Goal: Find specific page/section: Locate a particular part of the current website

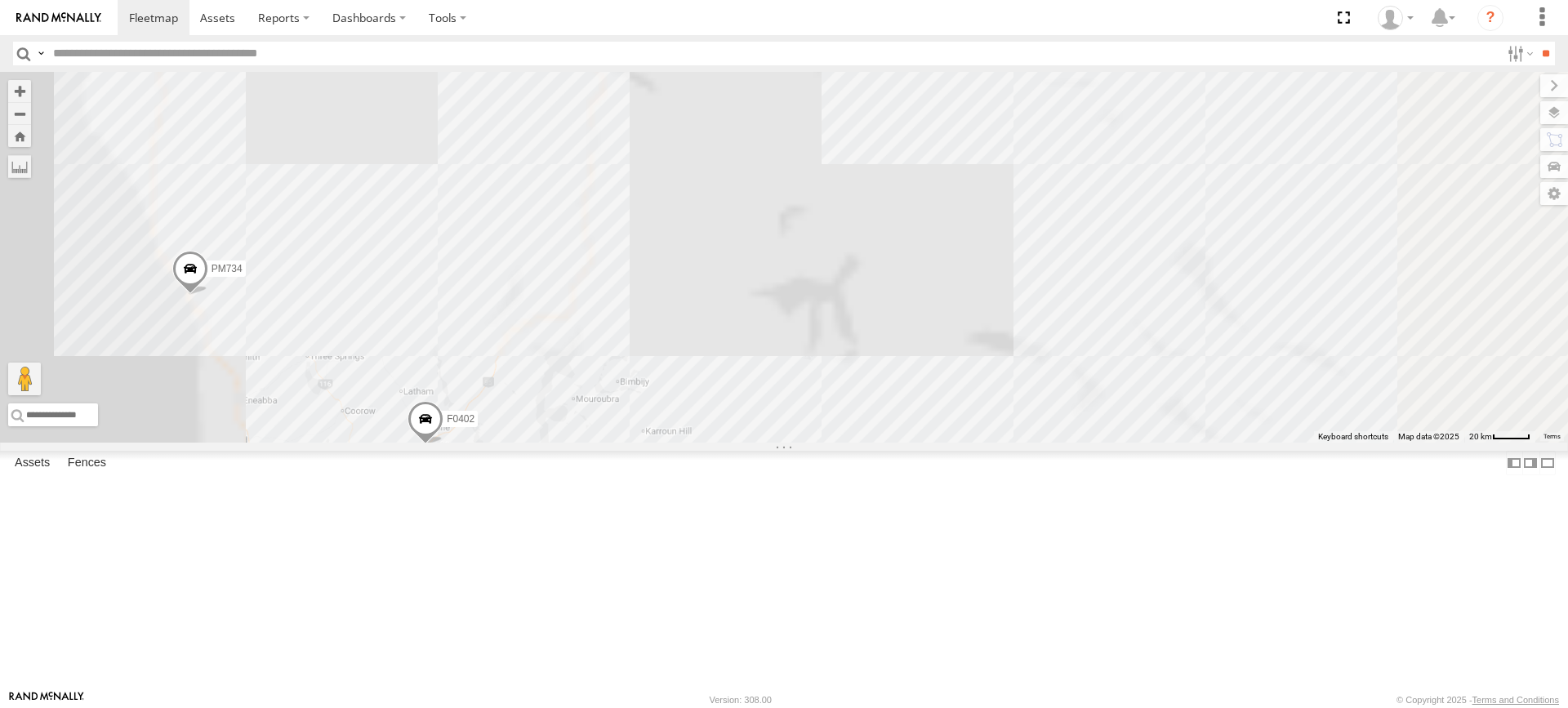
drag, startPoint x: 739, startPoint y: 349, endPoint x: 744, endPoint y: 440, distance: 91.1
click at [744, 440] on div "F0474 MV283 PM850 F0478 F0402 PM732 D0473 Cage234 Cage101 F0399 PM734 F0400 Kum…" at bounding box center [784, 257] width 1568 height 371
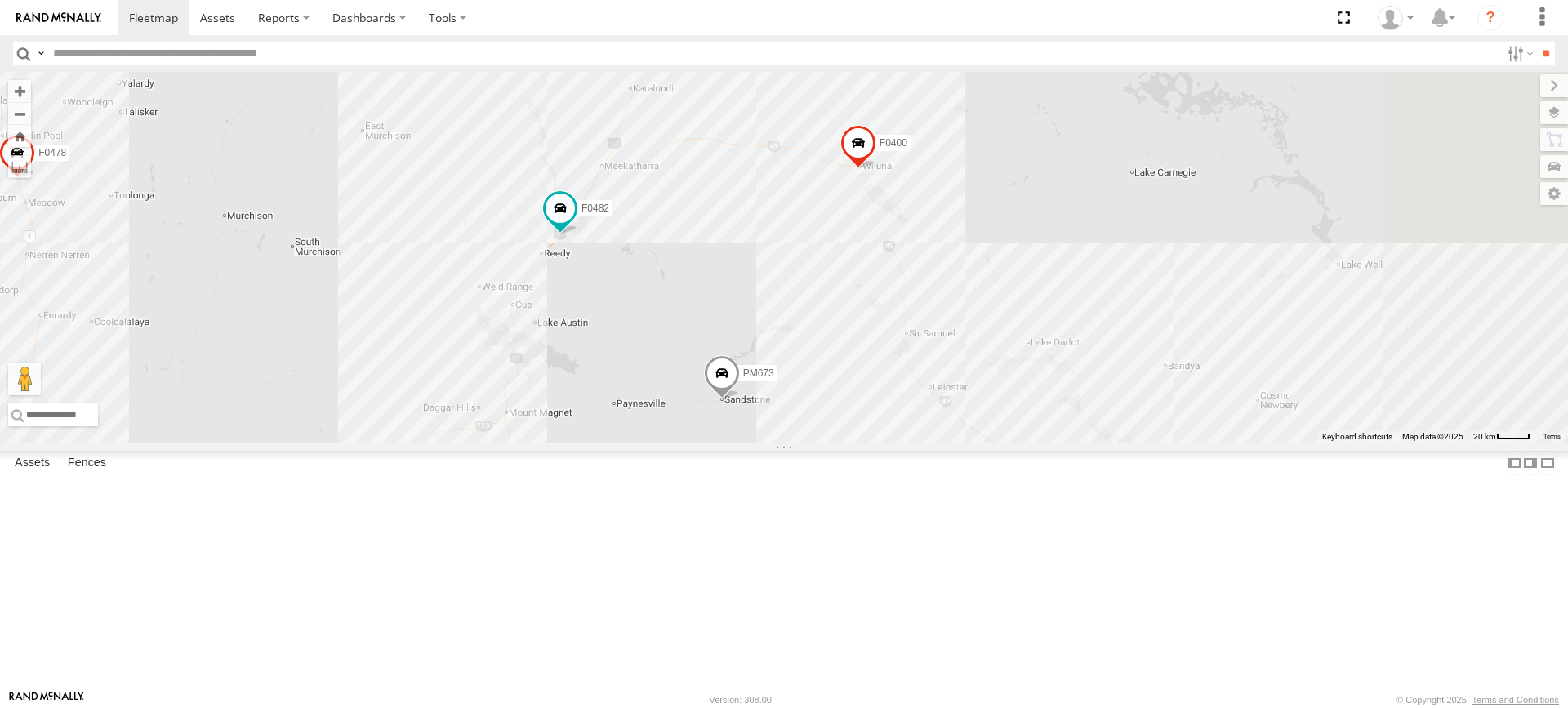
drag, startPoint x: 891, startPoint y: 320, endPoint x: 815, endPoint y: 519, distance: 213.0
click at [815, 442] on div "F0474 MV283 PM850 F0478 F0402 PM732 D0473 Cage234 Cage101 F0399 PM734 F0400 Kum…" at bounding box center [784, 257] width 1568 height 371
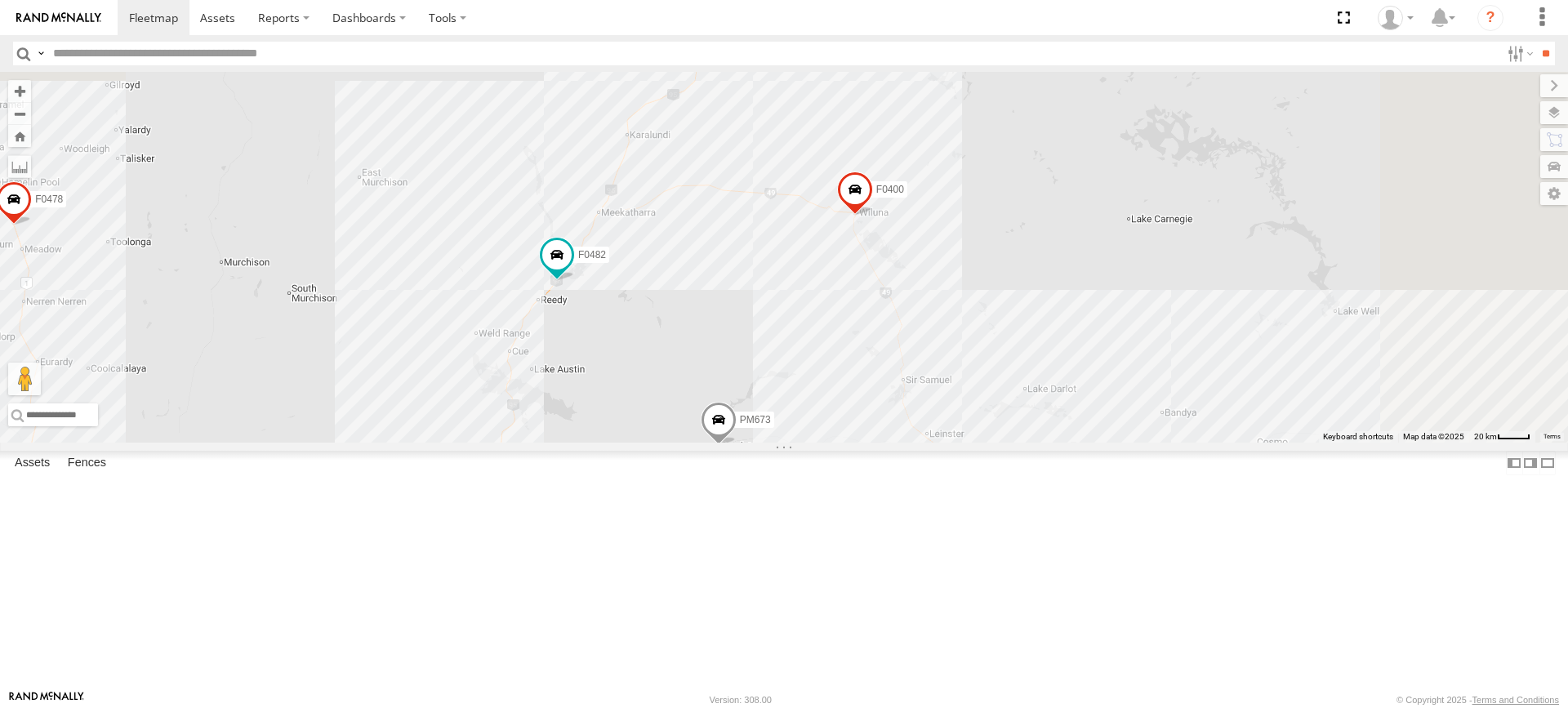
drag, startPoint x: 800, startPoint y: 474, endPoint x: 799, endPoint y: 485, distance: 11.0
click at [799, 442] on div "F0474 MV283 PM850 F0478 F0402 PM732 D0473 Cage234 Cage101 F0399 PM734 F0400 Kum…" at bounding box center [784, 257] width 1568 height 371
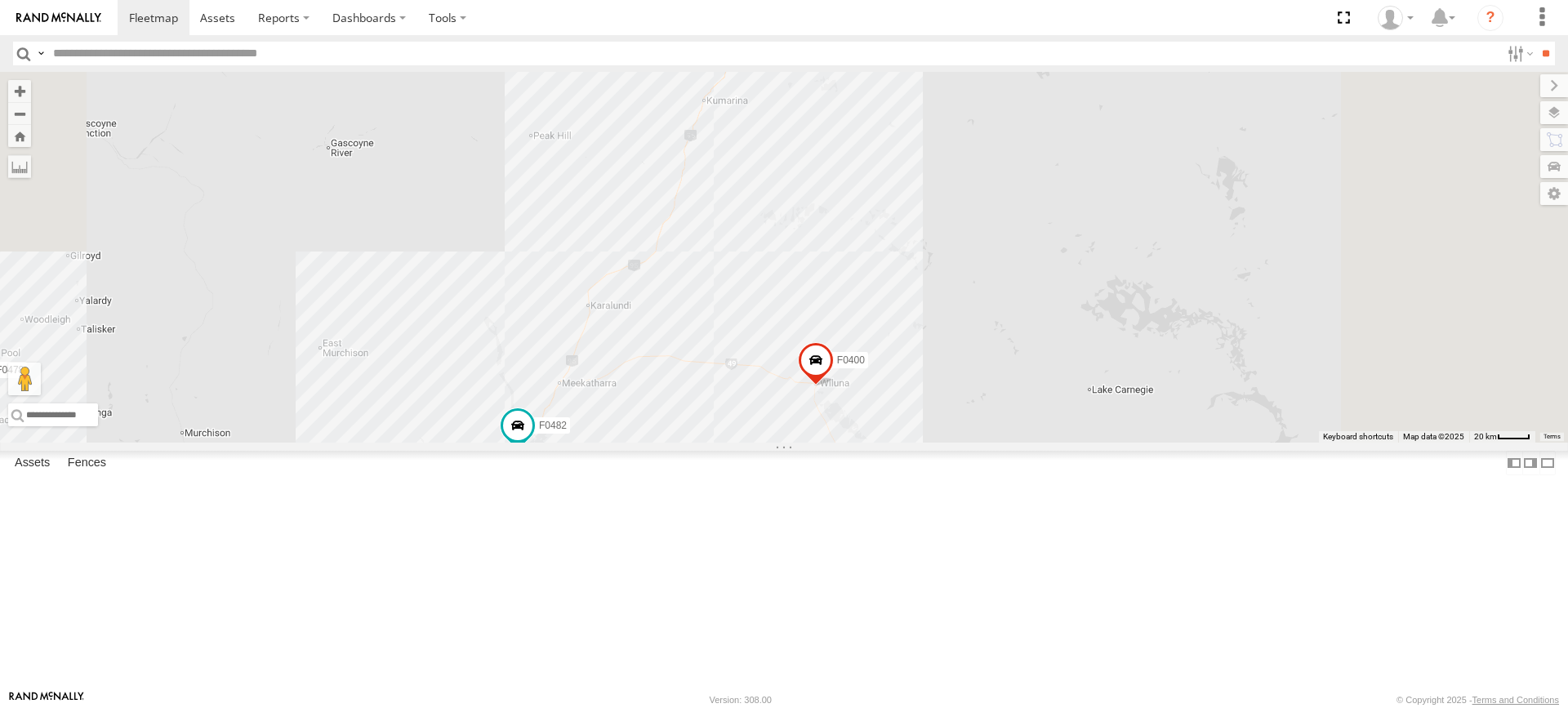
drag, startPoint x: 884, startPoint y: 331, endPoint x: 839, endPoint y: 529, distance: 203.0
click at [839, 442] on div "F0474 MV283 PM850 F0478 F0402 PM732 D0473 Cage234 Cage101 F0399 PM734 F0400 Kum…" at bounding box center [784, 257] width 1568 height 371
click at [31, 170] on label at bounding box center [19, 166] width 23 height 23
click at [758, 442] on div "F0474 MV283 PM850 F0478 F0402 PM732 D0473 Cage234 Cage101 F0399 PM734 F0400 Kum…" at bounding box center [784, 257] width 1568 height 371
click at [880, 320] on div "F0474 MV283 PM850 F0478 F0402 PM732 D0473 Cage234 Cage101 F0399 PM734 F0400 Kum…" at bounding box center [784, 257] width 1568 height 371
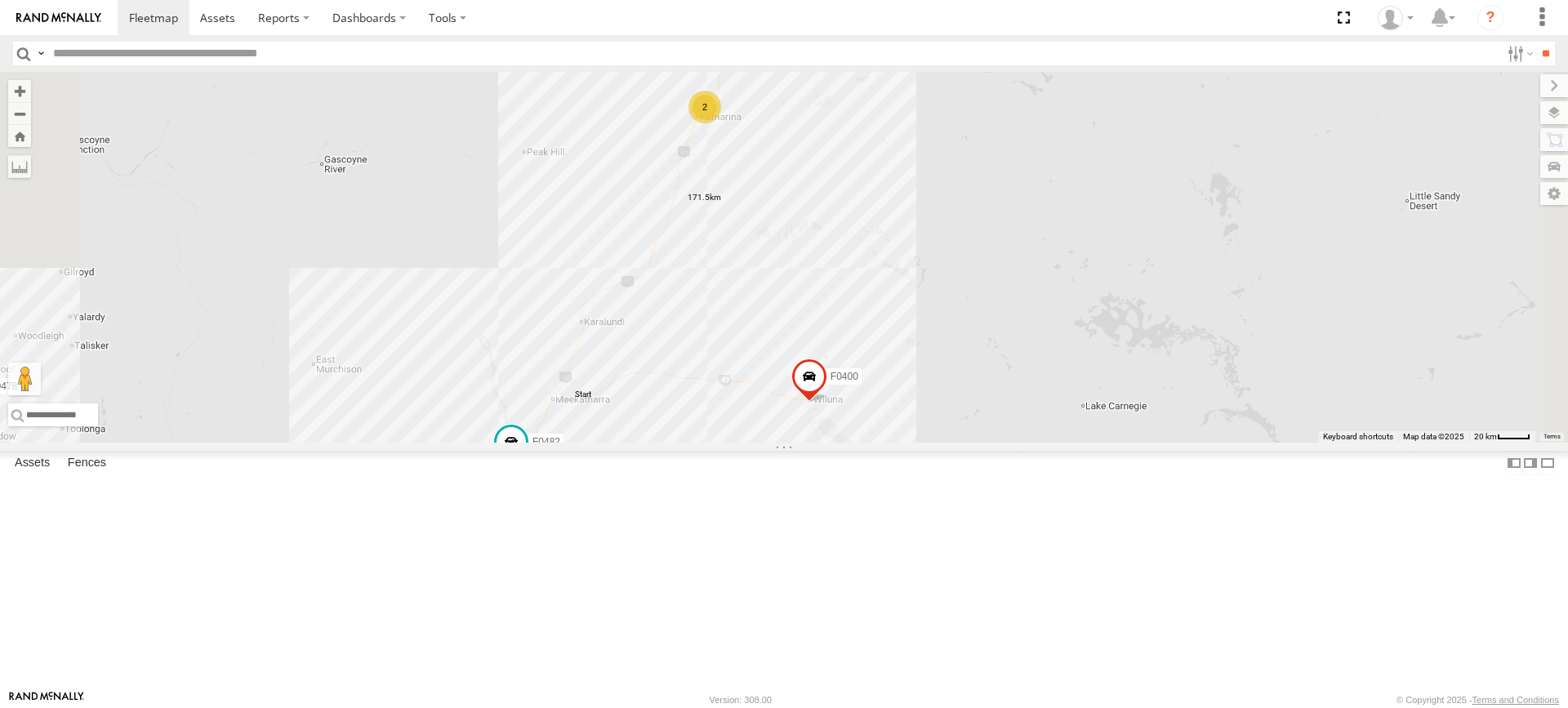
click at [0, 0] on label at bounding box center [0, 0] width 0 height 0
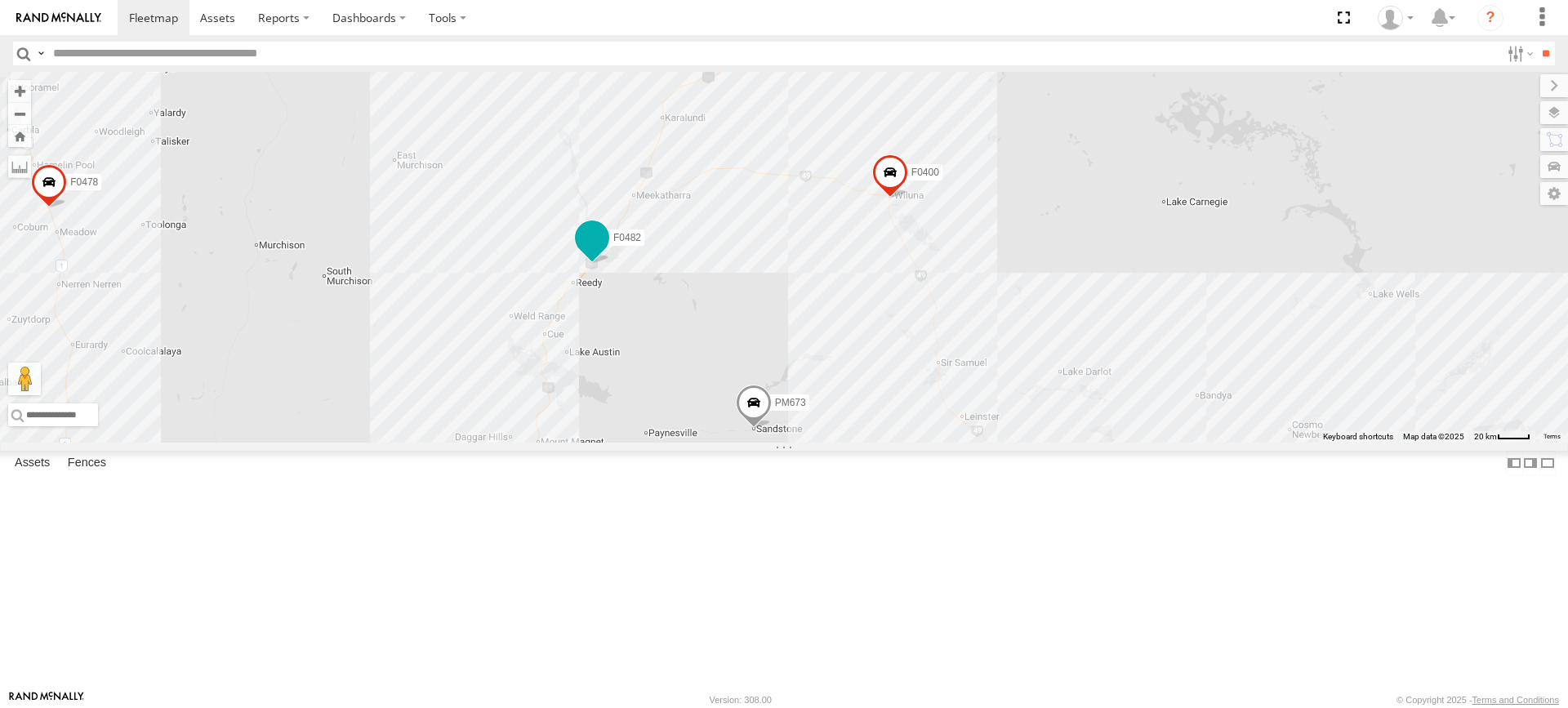
drag, startPoint x: 741, startPoint y: 574, endPoint x: 823, endPoint y: 367, distance: 222.6
click at [644, 246] on label "F0482" at bounding box center [622, 238] width 44 height 16
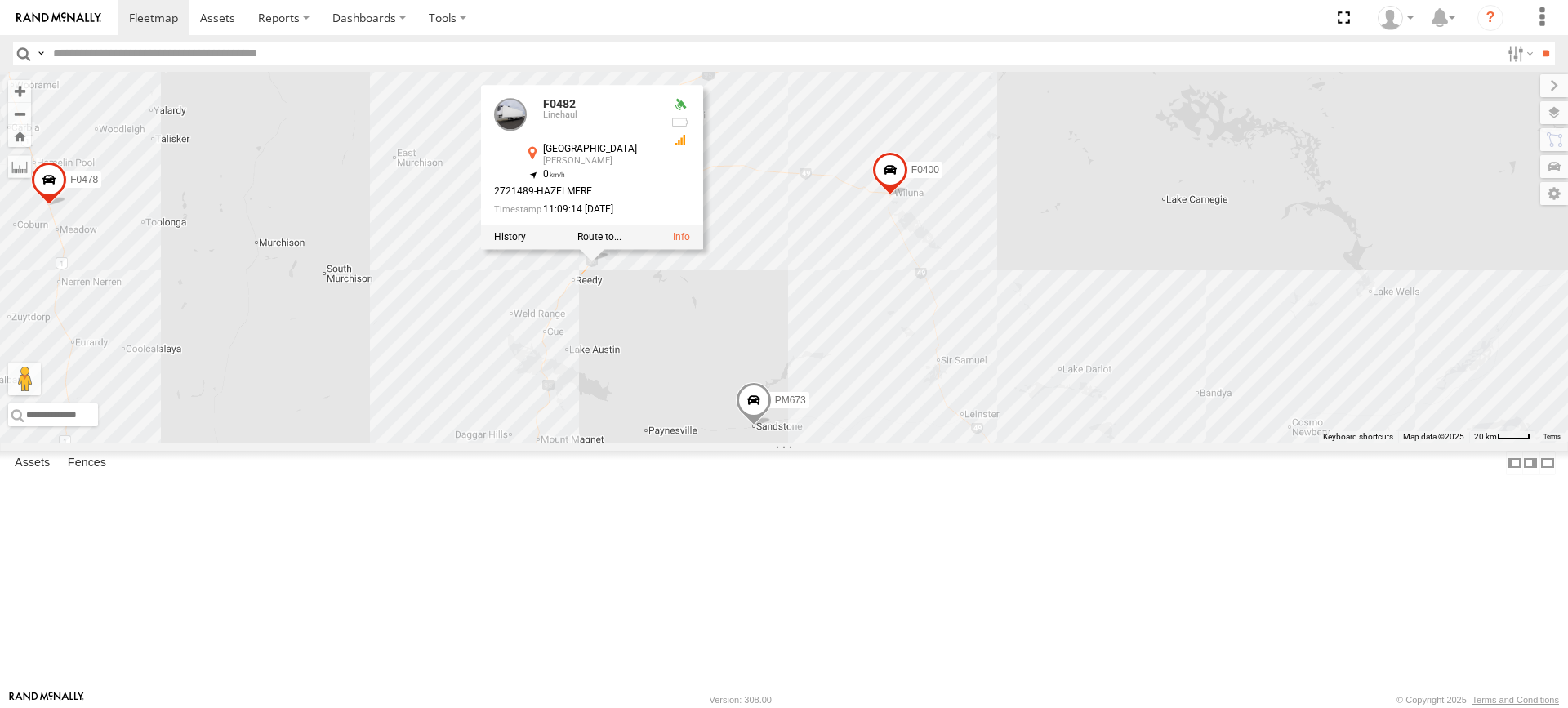
click at [966, 357] on div "F0474 MV283 PM850 F0478 F0402 PM732 D0473 Cage234 Cage101 F0399 PM734 F0400 Kum…" at bounding box center [784, 257] width 1568 height 371
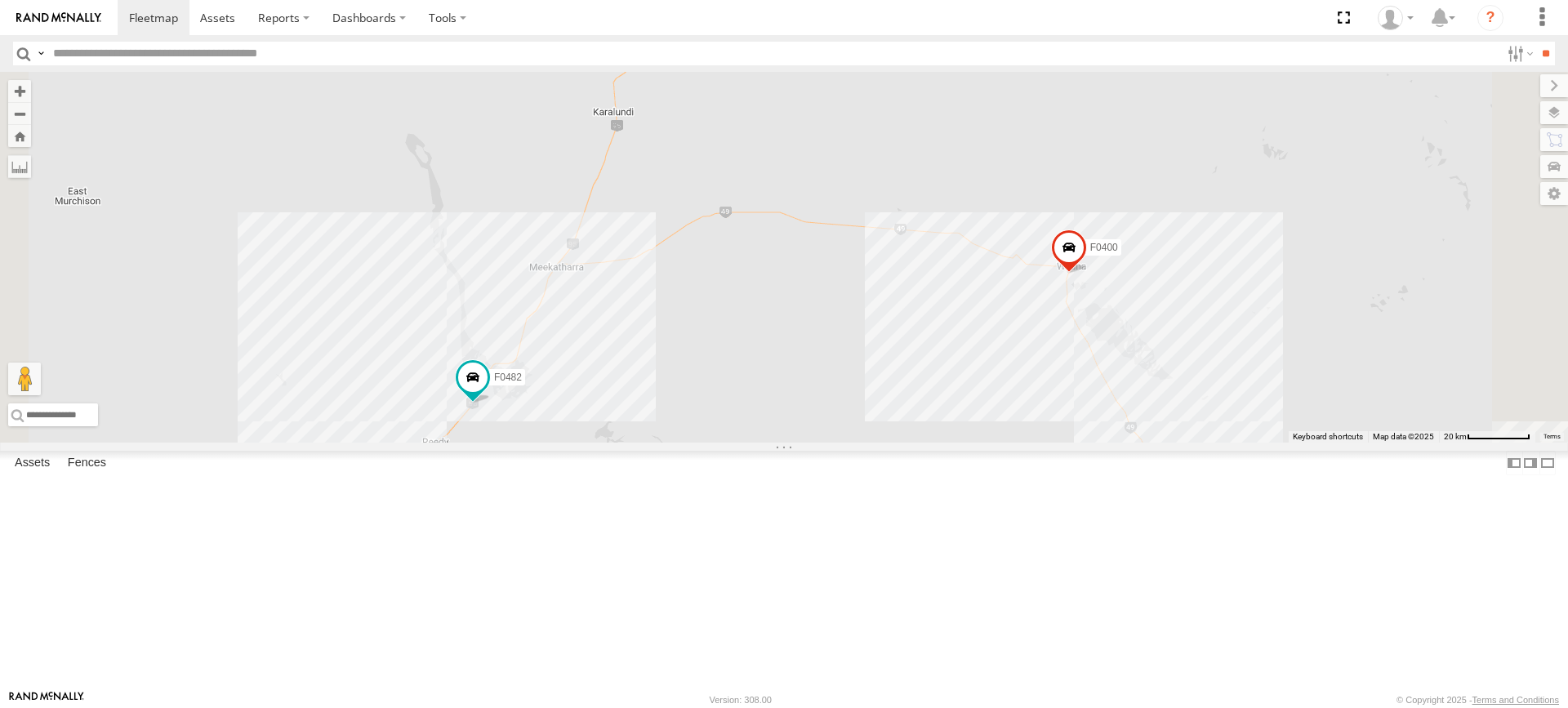
drag, startPoint x: 833, startPoint y: 245, endPoint x: 806, endPoint y: 304, distance: 64.9
click at [808, 299] on div "F0474 MV283 PM850 F0478 F0402 PM732 D0473 Cage234 Cage101 F0399 PM734 F0400 Kum…" at bounding box center [784, 257] width 1568 height 371
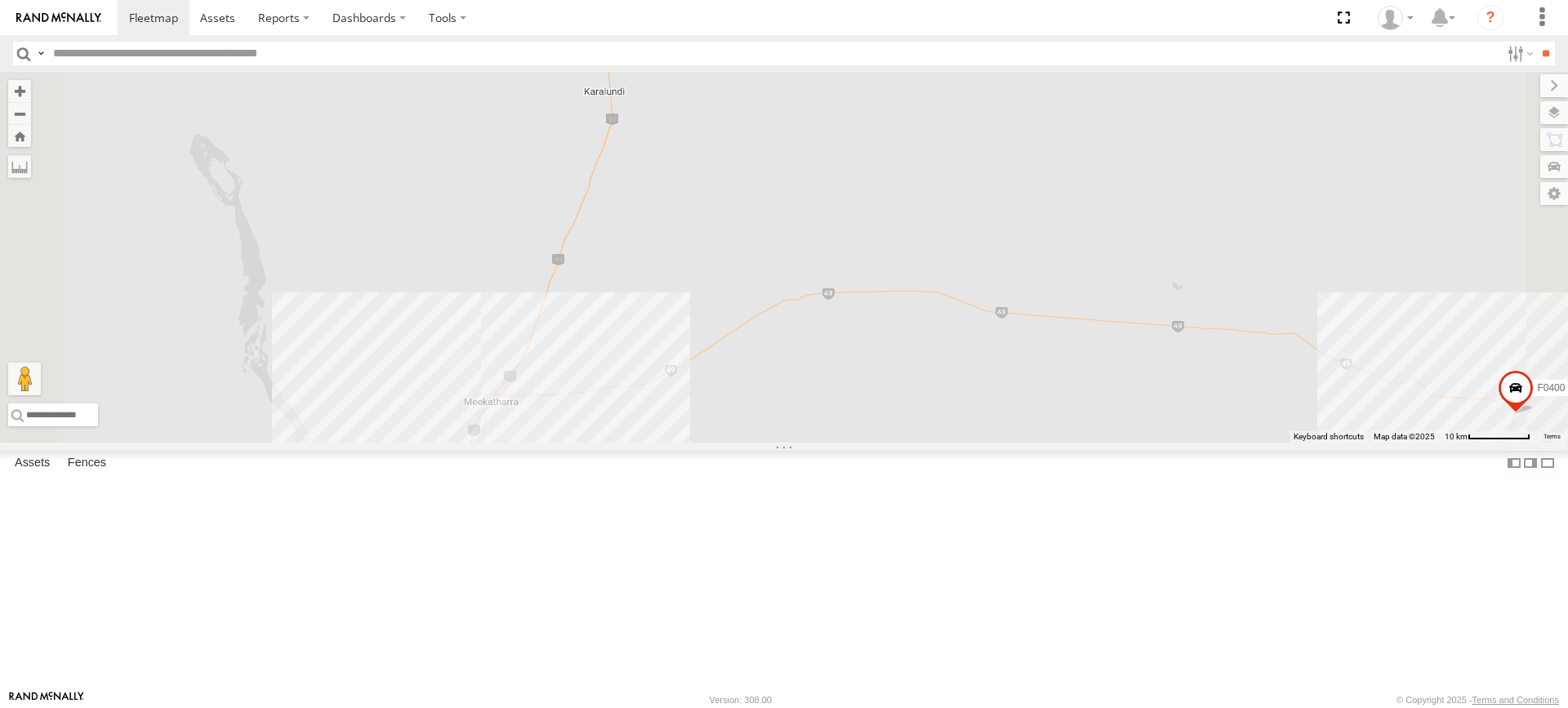
click at [774, 354] on div "F0474 MV283 PM850 F0478 F0402 PM732 D0473 Cage234 Cage101 F0399 PM734 F0400 Kum…" at bounding box center [784, 257] width 1568 height 371
click at [774, 365] on div "F0474 MV283 PM850 F0478 F0402 PM732 D0473 Cage234 Cage101 F0399 PM734 F0400 Kum…" at bounding box center [784, 257] width 1568 height 371
